Goal: Task Accomplishment & Management: Complete application form

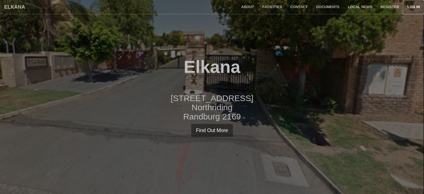
click at [411, 7] on link "Log in" at bounding box center [413, 7] width 21 height 14
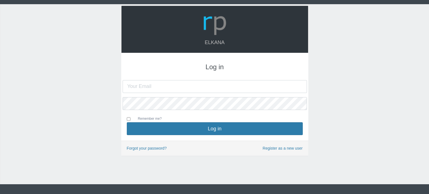
click at [272, 87] on input "text" at bounding box center [214, 86] width 184 height 13
type input "[EMAIL_ADDRESS][DOMAIN_NAME]"
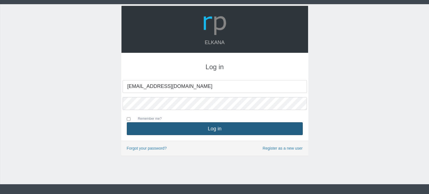
click at [199, 130] on button "Log in" at bounding box center [215, 128] width 176 height 13
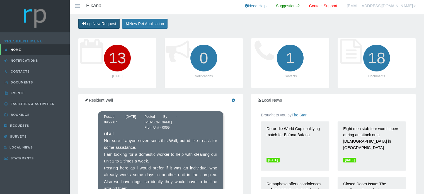
click at [109, 27] on link "Log New Request" at bounding box center [98, 24] width 41 height 10
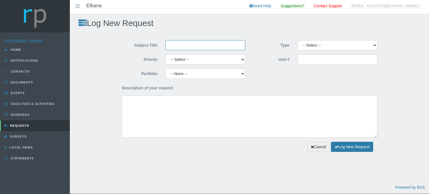
click at [200, 47] on input "Subject Title" at bounding box center [205, 45] width 80 height 10
type input "u"
drag, startPoint x: 194, startPoint y: 44, endPoint x: 193, endPoint y: 48, distance: 4.1
click at [193, 48] on input "cover for wirering" at bounding box center [205, 45] width 80 height 10
click at [206, 46] on input "cover for external wirering" at bounding box center [205, 45] width 80 height 10
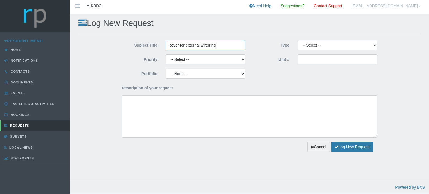
click at [220, 45] on input "cover for external wirerring" at bounding box center [205, 45] width 80 height 10
type input "cover for external wirerring"
click at [309, 45] on select "-- Select -- Complaint Compliment Enquiry Request for maintenance Other (not li…" at bounding box center [337, 45] width 80 height 10
select select "MAINTNCE"
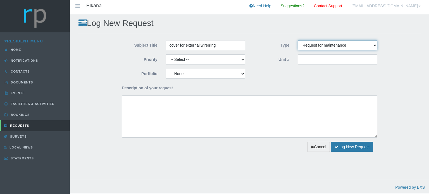
click at [297, 40] on select "-- Select -- Complaint Compliment Enquiry Request for maintenance Other (not li…" at bounding box center [337, 45] width 80 height 10
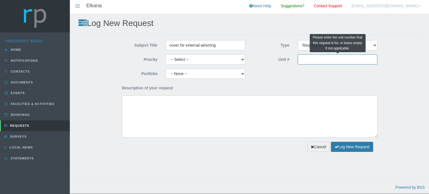
click at [313, 60] on input "Unit #" at bounding box center [337, 59] width 80 height 10
type input "67"
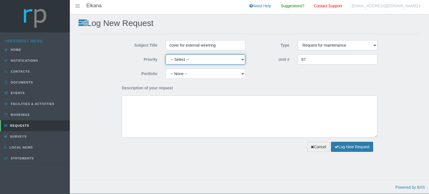
click at [225, 58] on select "-- Select -- High Low Normal" at bounding box center [205, 59] width 80 height 10
select select "MEDIUM"
click at [165, 54] on select "-- Select -- High Low Normal" at bounding box center [205, 59] width 80 height 10
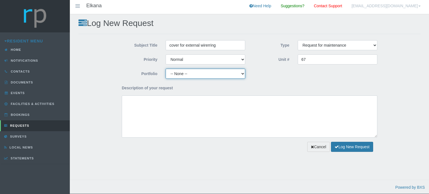
click at [217, 72] on select "-- None -- Aesthetics Gardens Maintenance Managing Agent Pets Security" at bounding box center [205, 74] width 80 height 10
select select "MAINT"
click at [165, 69] on select "-- None -- Aesthetics Gardens Maintenance Managing Agent Pets Security" at bounding box center [205, 74] width 80 height 10
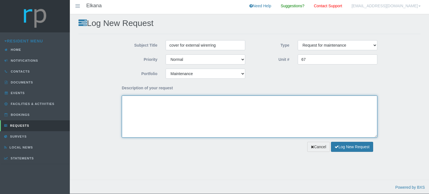
click at [200, 108] on textarea "Description of your request" at bounding box center [249, 116] width 255 height 42
click at [195, 103] on textarea "Please can we have some sort of coverign up of the vacant hole" at bounding box center [249, 116] width 255 height 42
drag, startPoint x: 195, startPoint y: 103, endPoint x: 188, endPoint y: 100, distance: 7.8
click at [188, 100] on textarea "Please can we have some sort of coverign up of the vacant hole" at bounding box center [249, 116] width 255 height 42
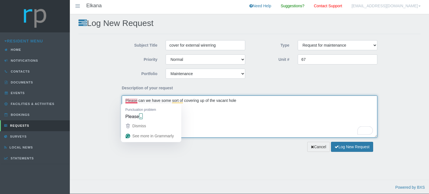
click at [134, 101] on textarea "Please can we have some sort of covering up of the vacant hole" at bounding box center [249, 116] width 255 height 42
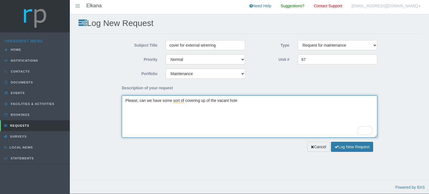
click at [162, 108] on textarea "Please, can we have some sort of covering up of the vacant hole" at bounding box center [249, 116] width 255 height 42
click at [238, 101] on textarea "Please, can we have some sort of covering up of the vacant hole" at bounding box center [249, 116] width 255 height 42
click at [133, 110] on textarea "Please, can we have some sort of covering up of the vacant hole where water poo…" at bounding box center [249, 116] width 255 height 42
click at [132, 109] on textarea "Please, can we have some sort of covering up of the vacant hole where water poo…" at bounding box center [249, 116] width 255 height 42
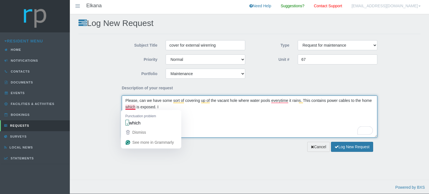
click at [131, 108] on textarea "Please, can we have some sort of covering up of the vacant hole where water poo…" at bounding box center [249, 116] width 255 height 42
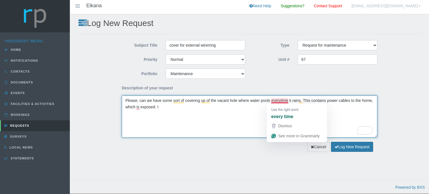
click at [281, 101] on textarea "Please, can we have some sort of covering up of the vacant hole where water poo…" at bounding box center [249, 116] width 255 height 42
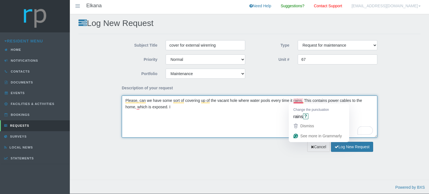
click at [298, 100] on textarea "Please, can we have some sort of covering up of the vacant hole where water poo…" at bounding box center [249, 116] width 255 height 42
click at [266, 111] on textarea "Please, can we have some sort of covering up of the vacant hole where water poo…" at bounding box center [249, 116] width 255 height 42
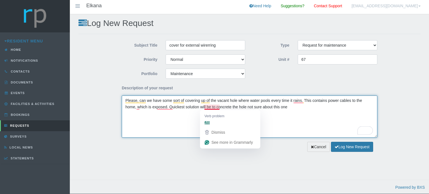
click at [212, 105] on textarea "Please, can we have some sort of covering up of the vacant hole where water poo…" at bounding box center [249, 116] width 255 height 42
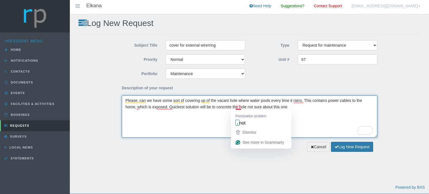
click at [237, 106] on textarea "Please, can we have some sort of covering up of the vacant hole where water poo…" at bounding box center [249, 116] width 255 height 42
click at [204, 121] on textarea "Please, can we have some sort of covering up of the vacant hole where water poo…" at bounding box center [249, 116] width 255 height 42
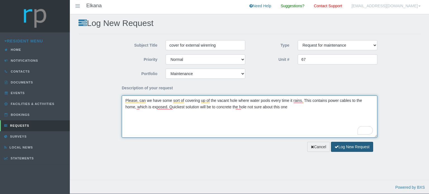
type textarea "Please, can we have some sort of covering up of the vacant hole where water poo…"
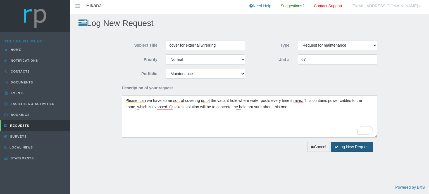
click at [352, 145] on button "Log New Request" at bounding box center [352, 147] width 42 height 10
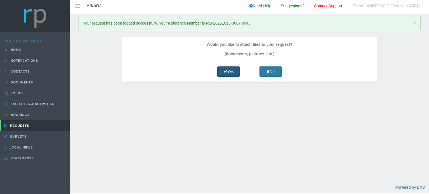
click at [223, 71] on icon at bounding box center [225, 71] width 4 height 4
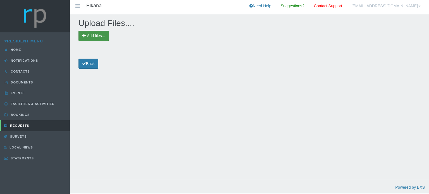
click at [105, 38] on span "Add files..." at bounding box center [93, 36] width 30 height 10
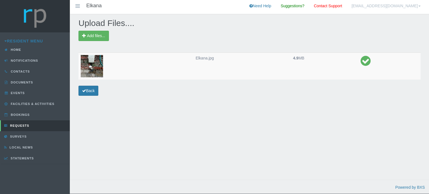
click at [94, 71] on img at bounding box center [92, 66] width 22 height 22
click at [30, 126] on link "Requests" at bounding box center [35, 125] width 70 height 11
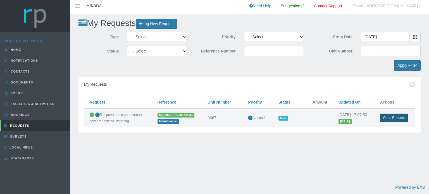
click at [394, 118] on link "Open Request" at bounding box center [393, 118] width 28 height 8
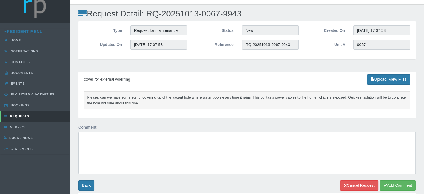
scroll to position [9, 0]
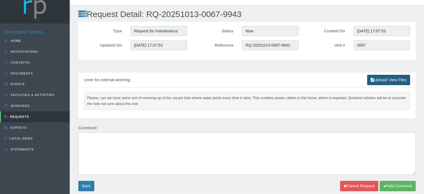
click at [392, 81] on link "Upload/ View Files" at bounding box center [388, 80] width 43 height 10
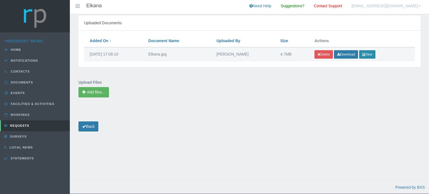
click at [369, 53] on button "View" at bounding box center [367, 54] width 16 height 8
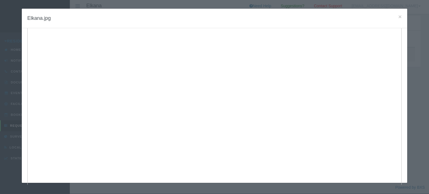
scroll to position [52, 0]
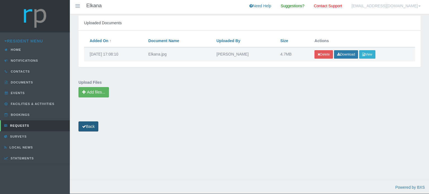
click at [88, 127] on link "Back" at bounding box center [88, 126] width 20 height 10
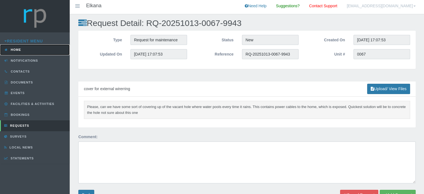
click at [37, 48] on link "Home" at bounding box center [35, 49] width 70 height 11
